Goal: Navigation & Orientation: Find specific page/section

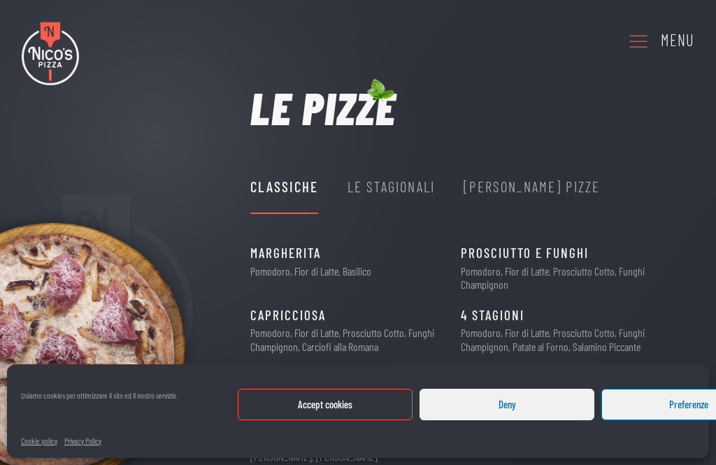
click at [519, 409] on button "Deny" at bounding box center [507, 404] width 175 height 31
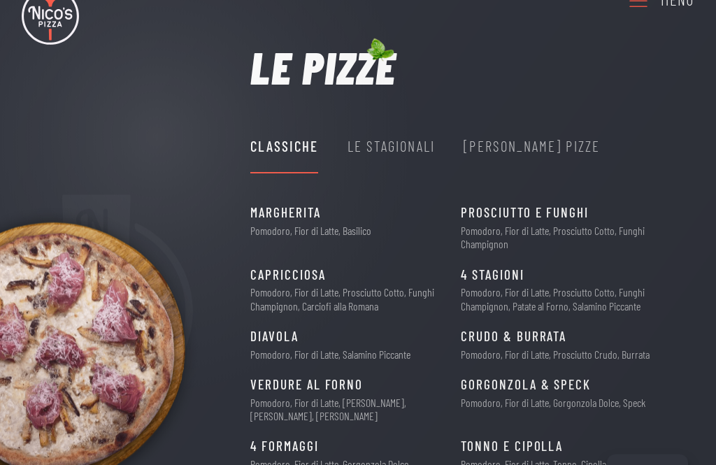
scroll to position [41, 0]
click at [413, 162] on div "Le Stagionali" at bounding box center [391, 146] width 87 height 52
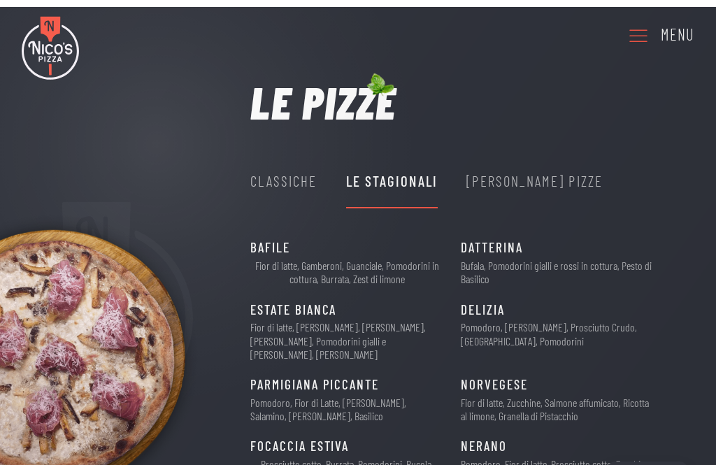
scroll to position [0, 0]
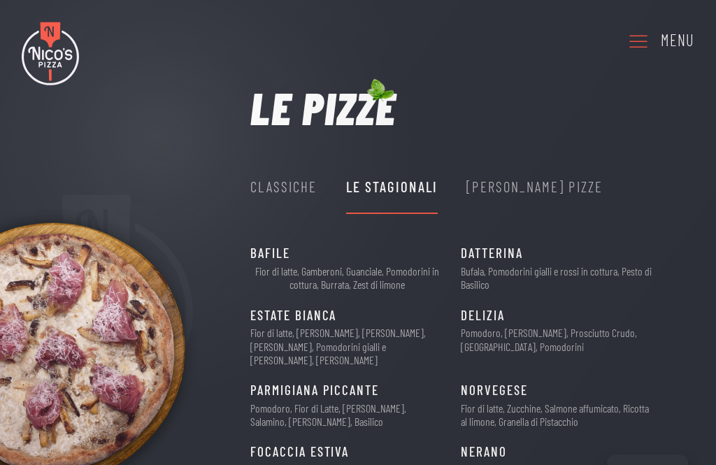
click at [632, 41] on icon at bounding box center [638, 41] width 22 height 38
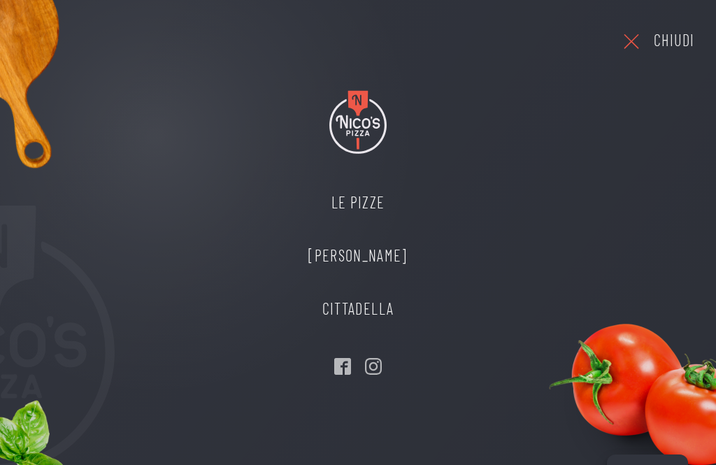
click at [362, 199] on link "Le Pizze" at bounding box center [357, 202] width 127 height 53
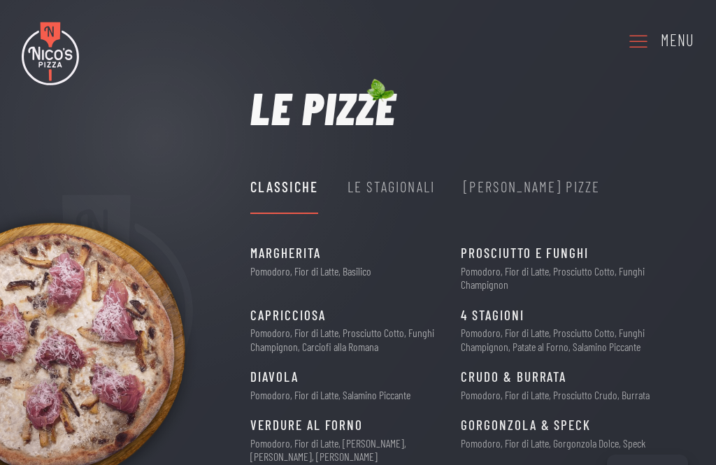
click at [394, 187] on div "Le Stagionali" at bounding box center [391, 186] width 87 height 23
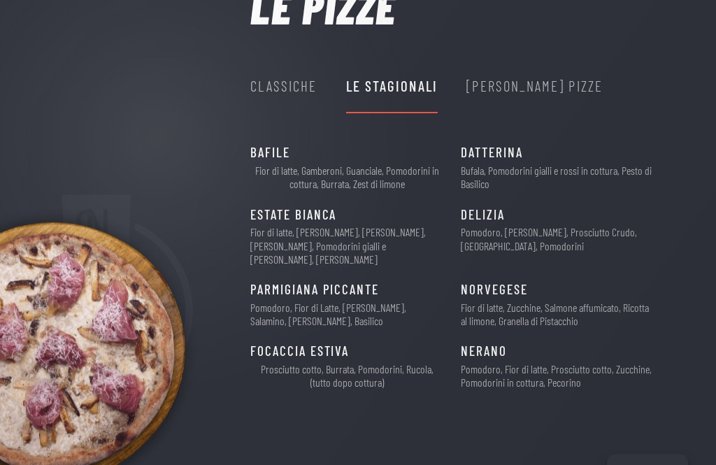
scroll to position [103, 0]
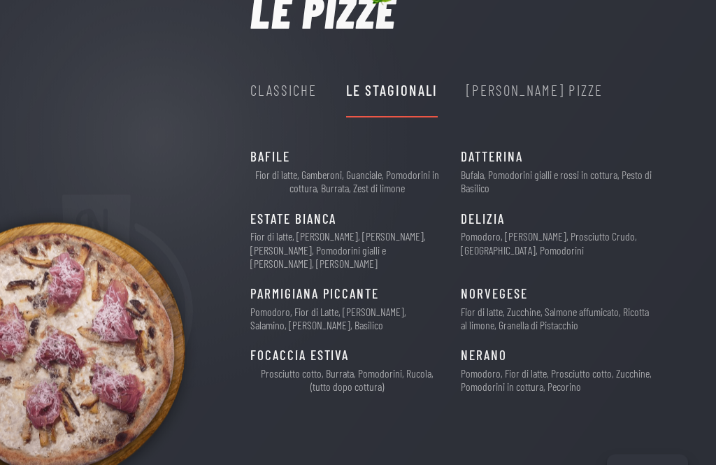
click at [497, 85] on div "[PERSON_NAME] Pizze" at bounding box center [534, 90] width 136 height 23
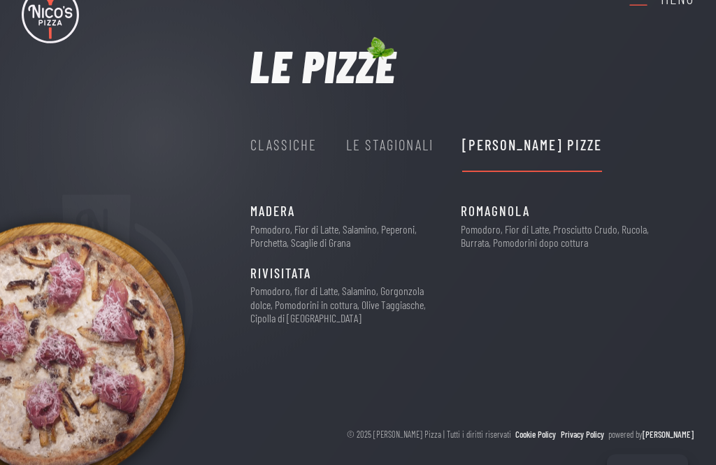
scroll to position [38, 0]
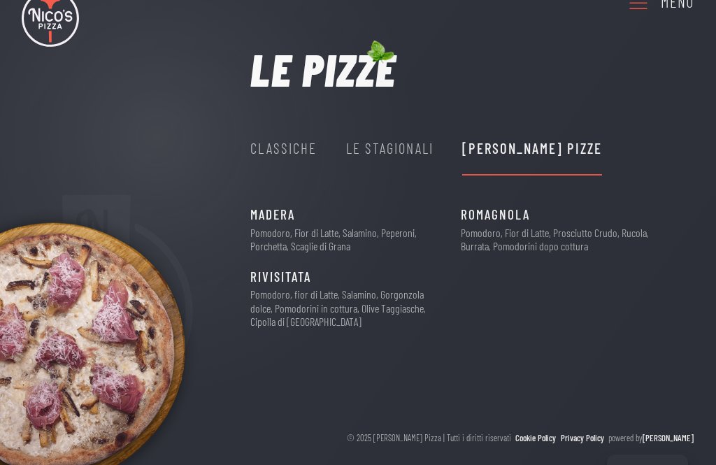
click at [378, 152] on div "Le Stagionali" at bounding box center [389, 147] width 87 height 23
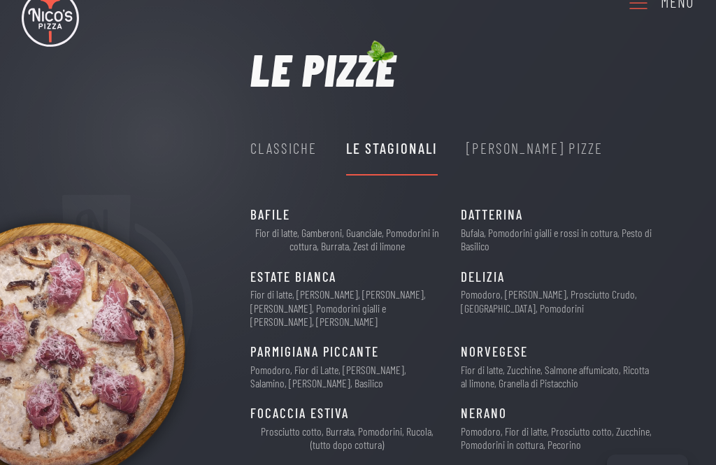
click at [272, 162] on div "Classiche" at bounding box center [283, 148] width 66 height 52
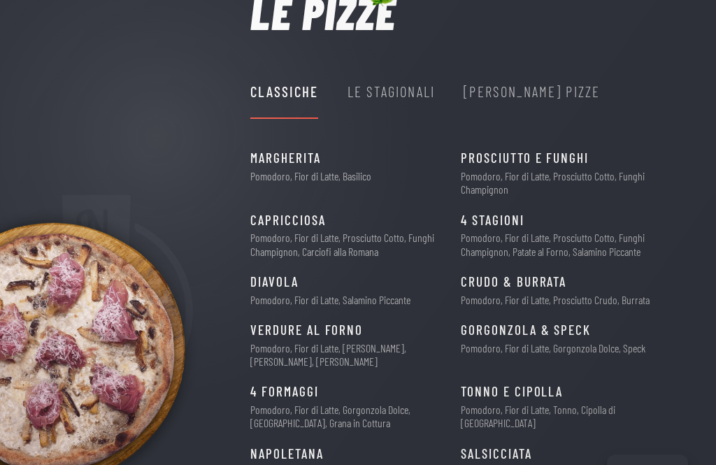
scroll to position [83, 0]
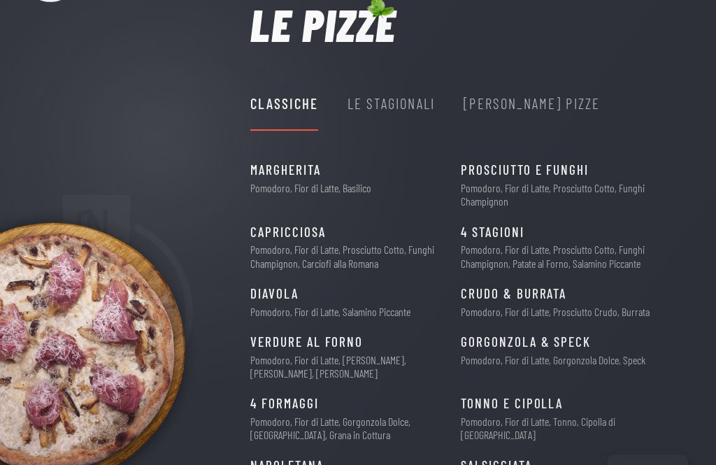
click at [387, 110] on div "Le Stagionali" at bounding box center [391, 103] width 87 height 23
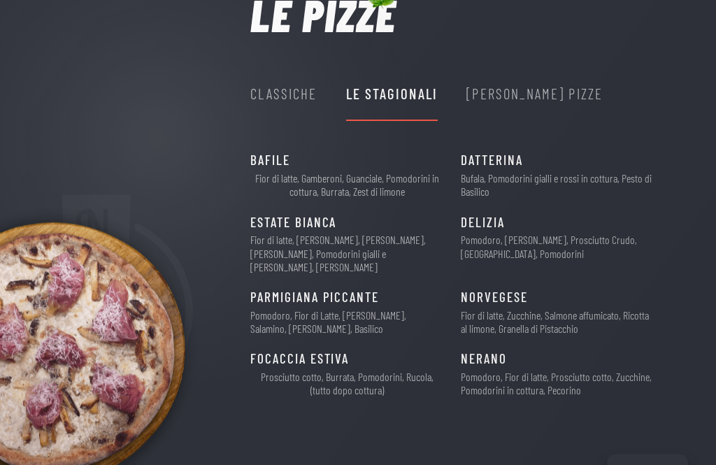
scroll to position [103, 0]
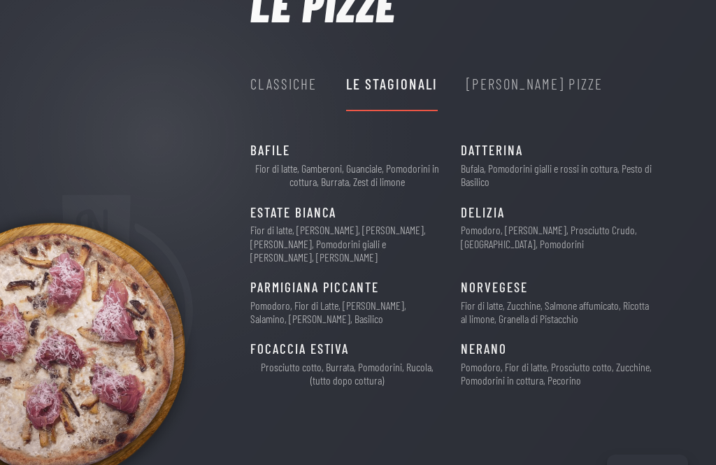
click at [522, 83] on div "[PERSON_NAME] Pizze" at bounding box center [534, 83] width 136 height 23
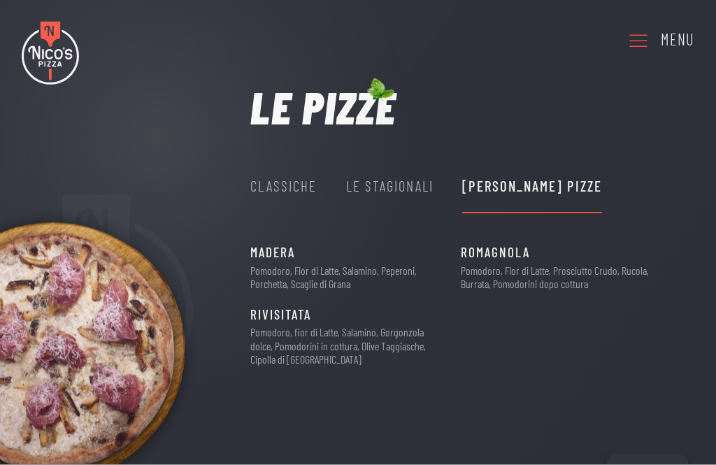
scroll to position [38, 0]
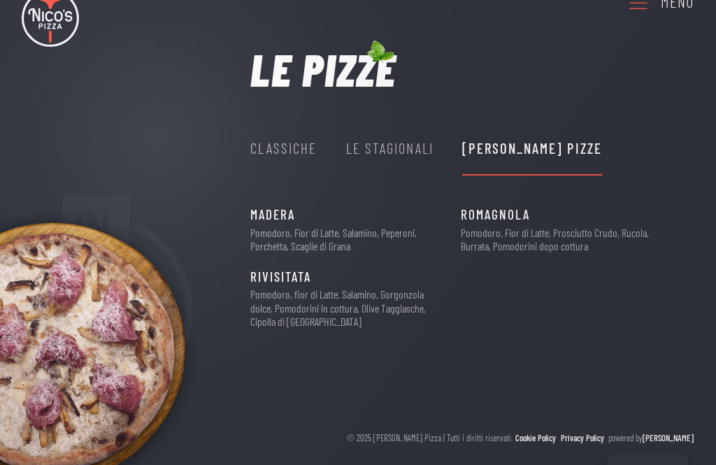
click at [376, 145] on div "Le Stagionali" at bounding box center [389, 147] width 87 height 23
